Goal: Transaction & Acquisition: Purchase product/service

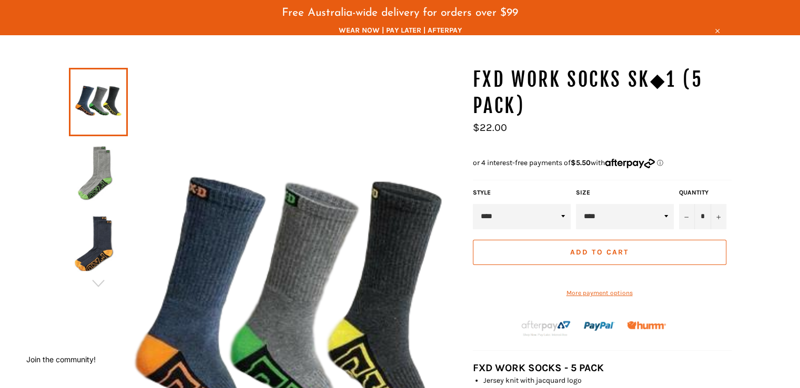
scroll to position [130, 0]
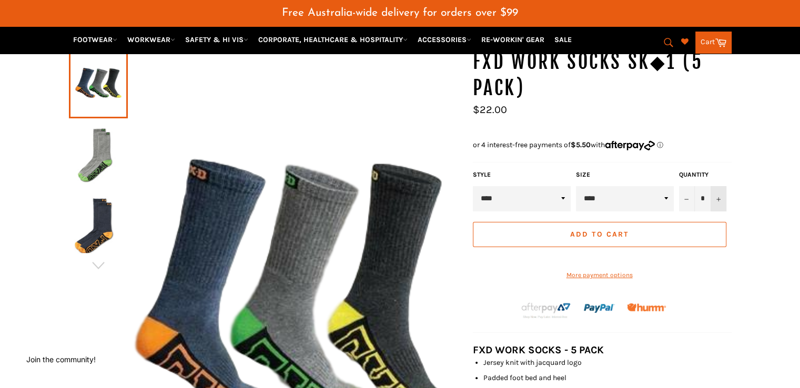
click at [717, 197] on icon "Increase item quantity by one" at bounding box center [718, 199] width 4 height 4
type input "*"
click at [598, 230] on span "Add to Cart" at bounding box center [599, 234] width 58 height 9
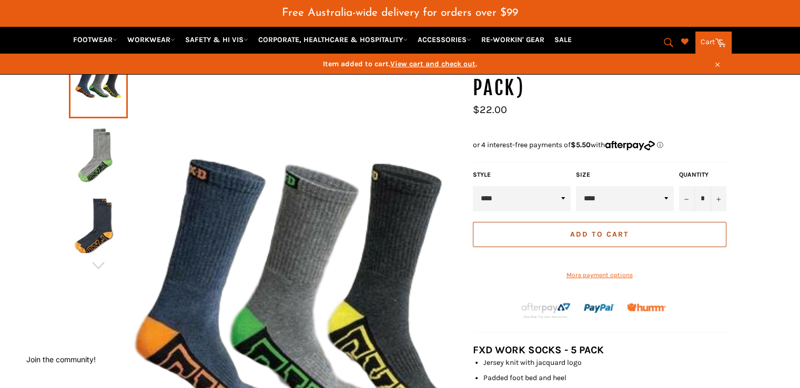
scroll to position [141, 0]
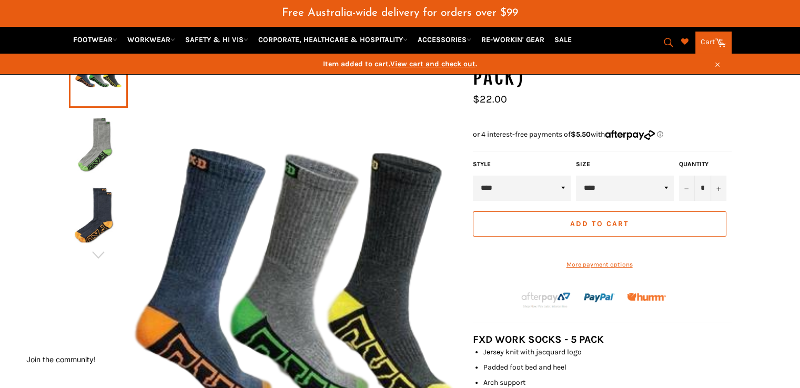
click at [428, 65] on span "View cart and check out" at bounding box center [432, 63] width 85 height 9
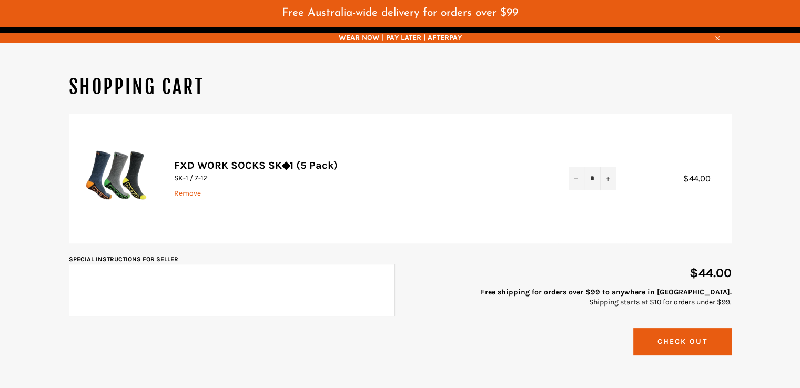
scroll to position [158, 0]
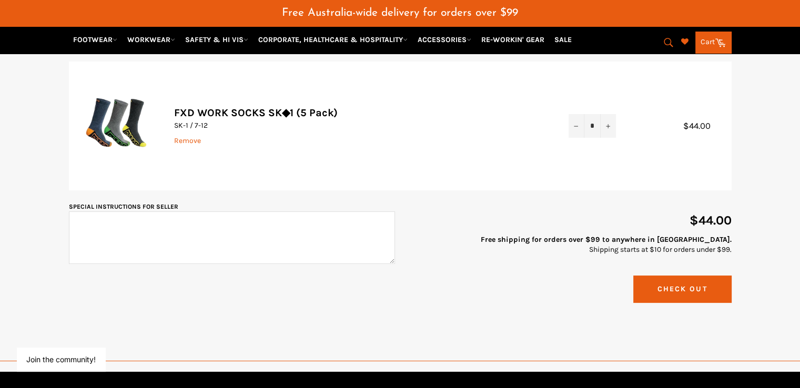
click at [650, 279] on button "Check Out" at bounding box center [682, 289] width 98 height 27
